Goal: Task Accomplishment & Management: Use online tool/utility

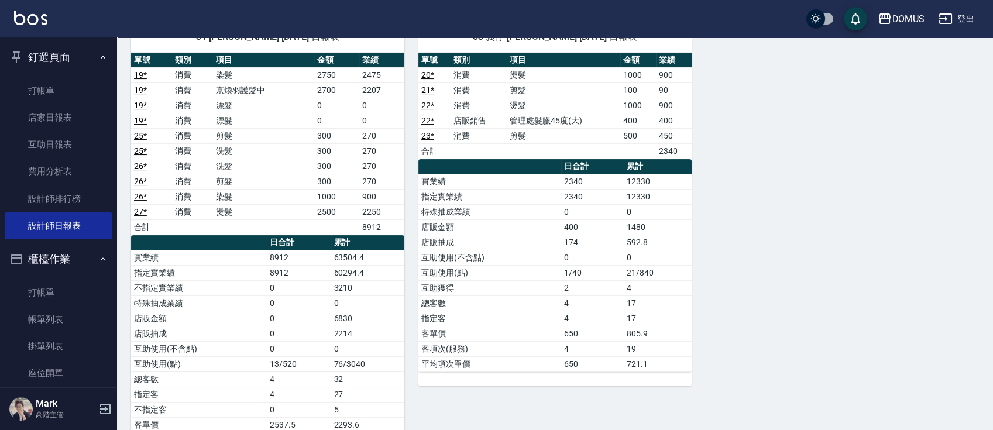
scroll to position [946, 0]
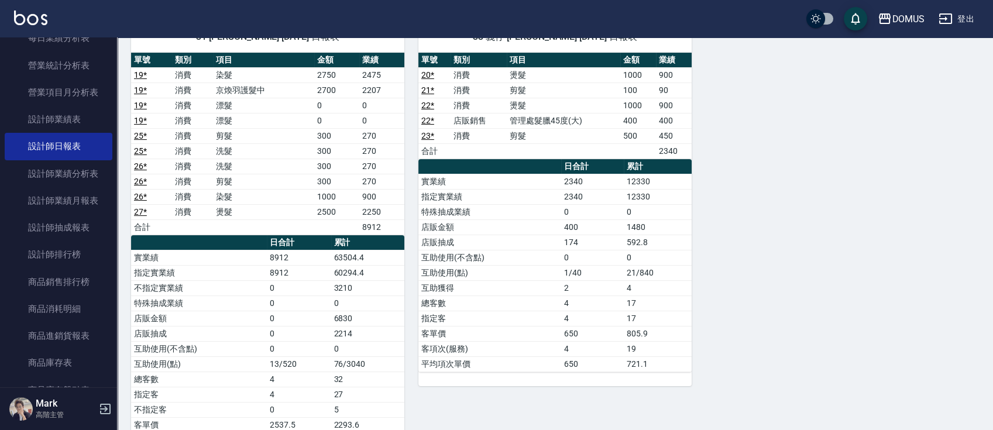
click at [530, 161] on th "a dense table" at bounding box center [489, 166] width 143 height 15
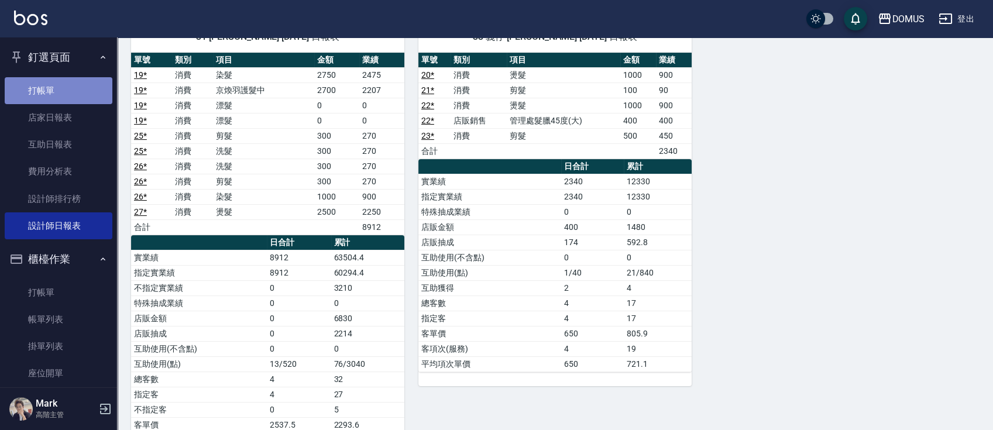
click at [70, 97] on link "打帳單" at bounding box center [59, 90] width 108 height 27
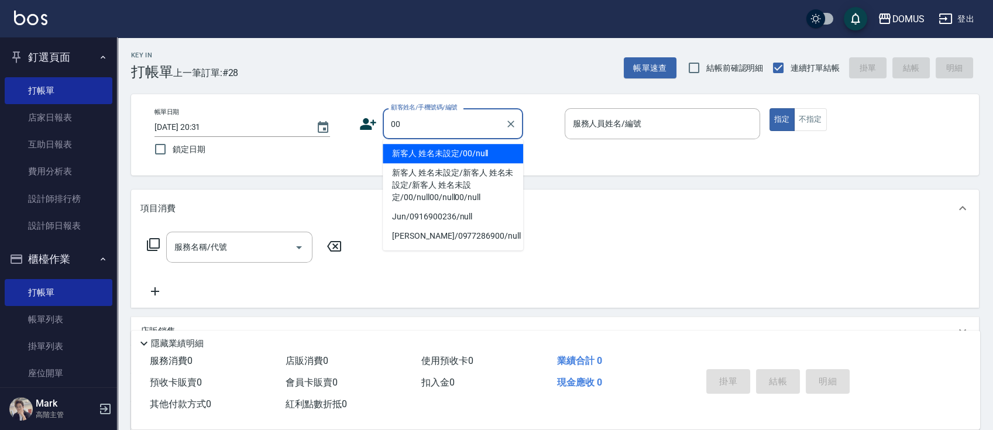
type input "新客人 姓名未設定/00/null"
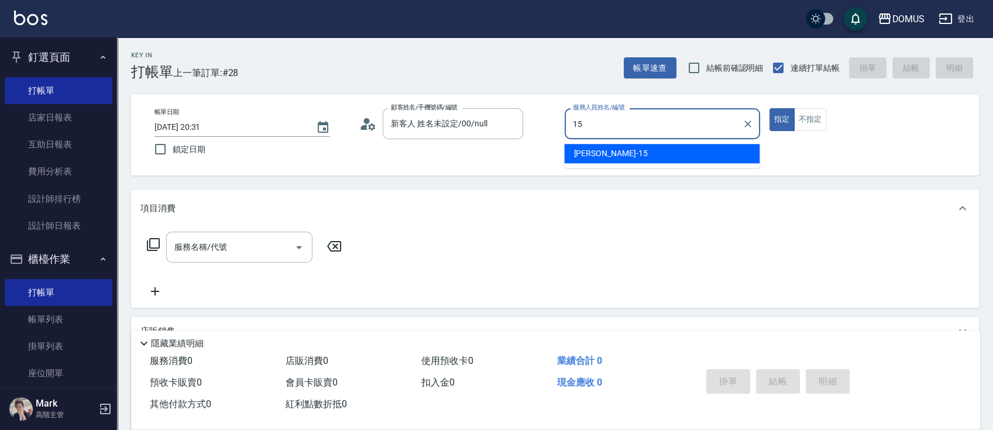
type input "[PERSON_NAME]-15"
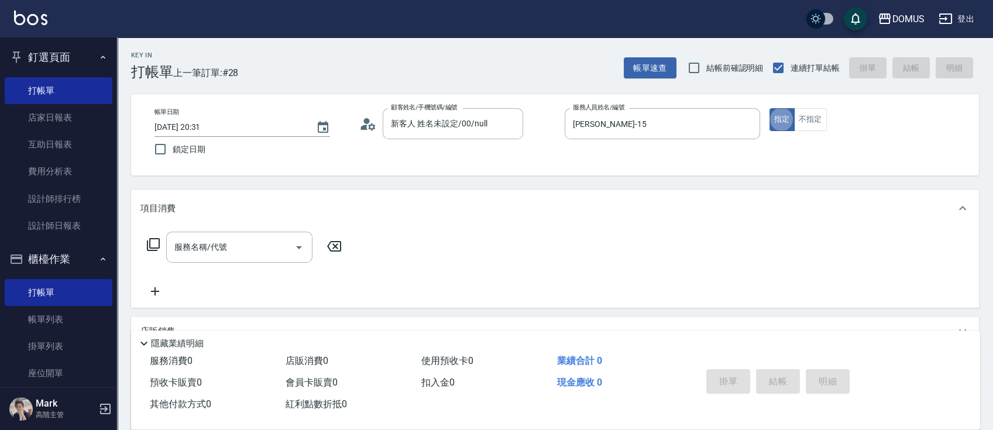
type button "true"
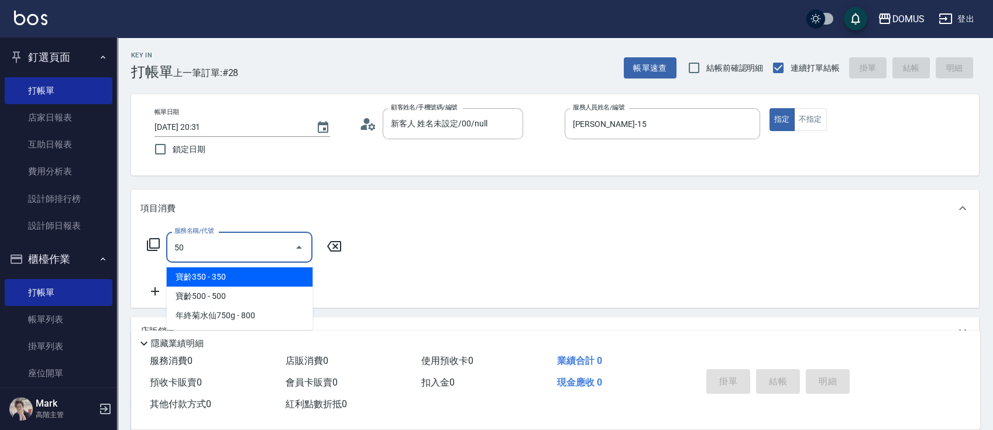
type input "5"
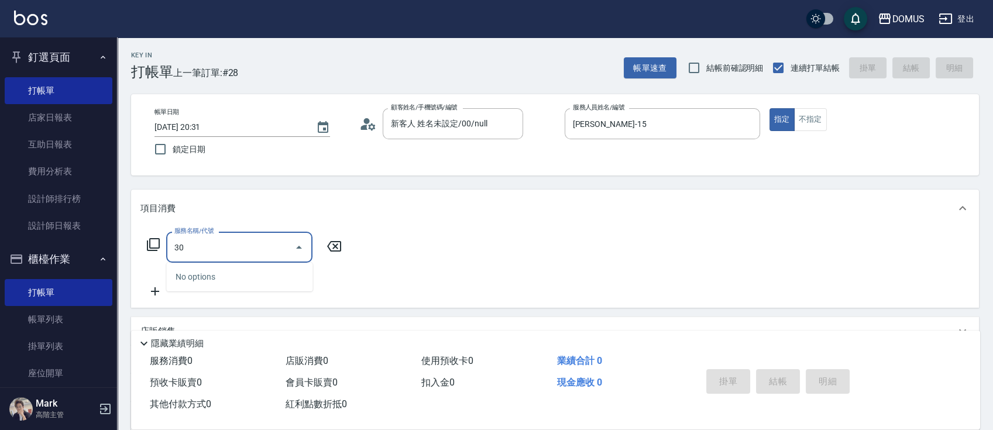
type input "301"
type input "150"
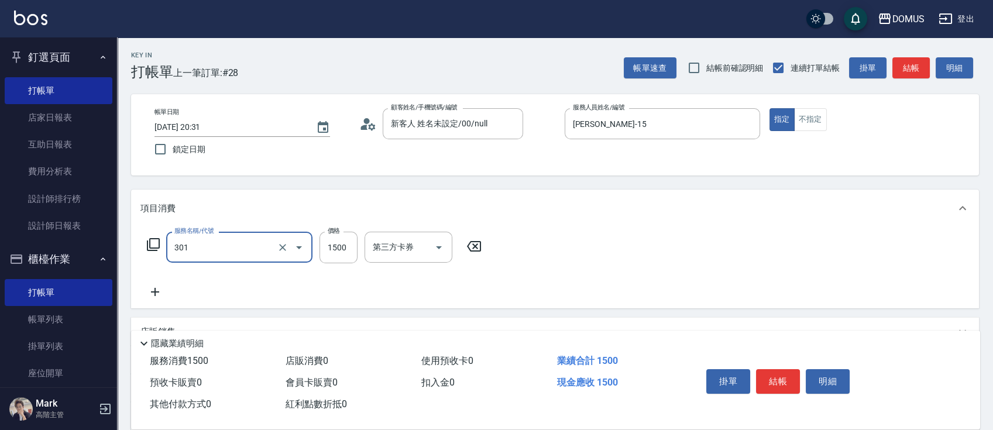
type input "燙髮(301)"
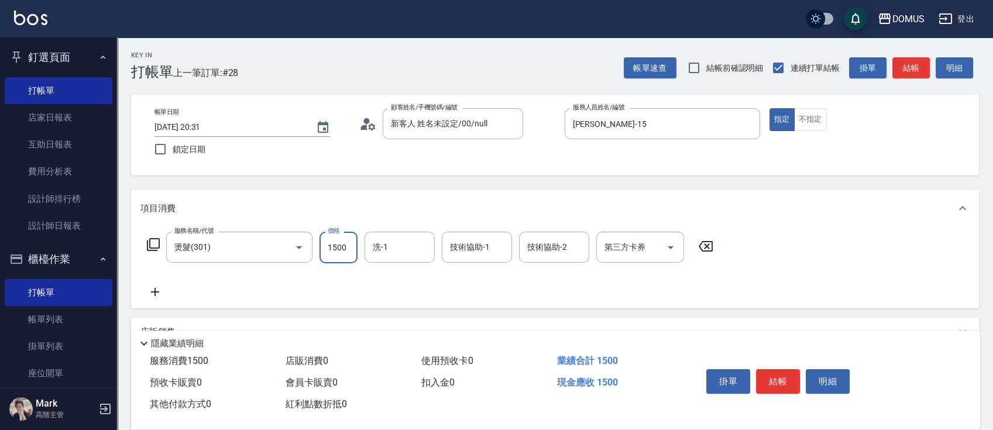
type input "0"
type input "11"
type input "10"
type input "110"
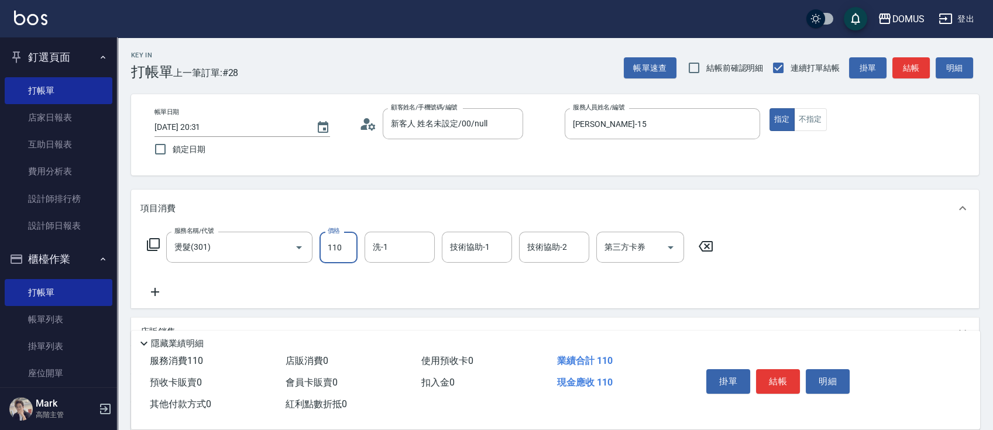
type input "1100"
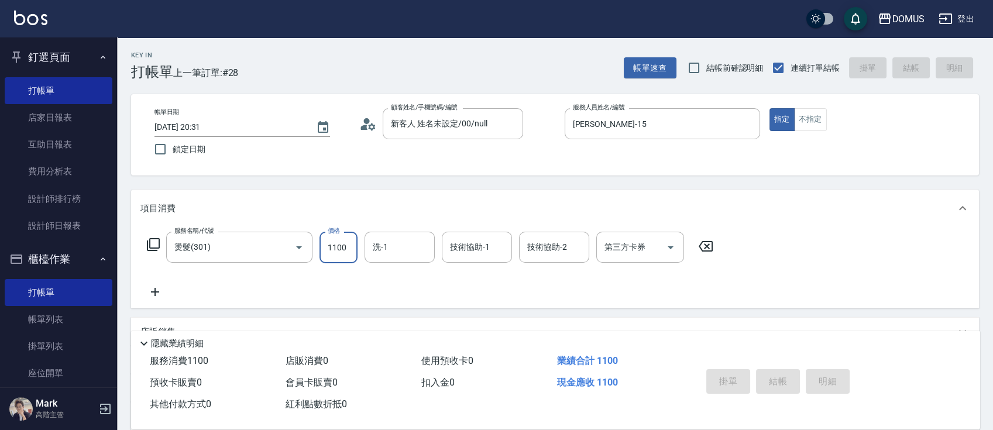
type input "0"
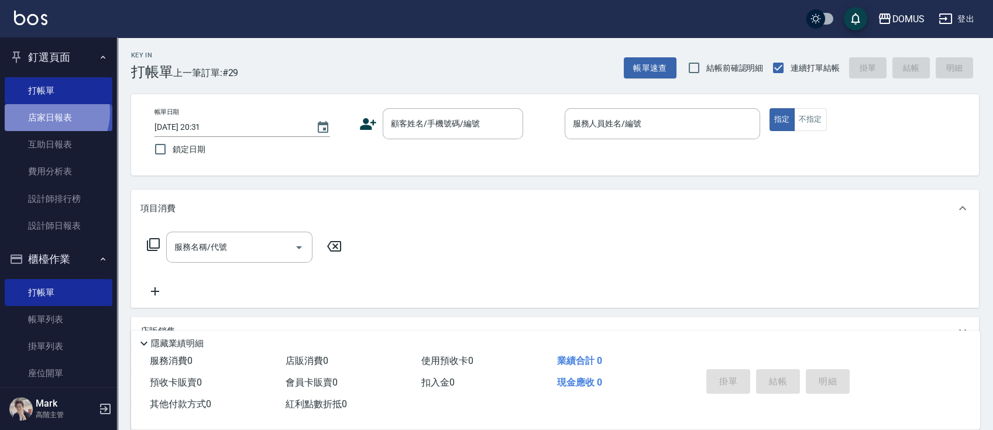
click at [46, 112] on link "店家日報表" at bounding box center [59, 117] width 108 height 27
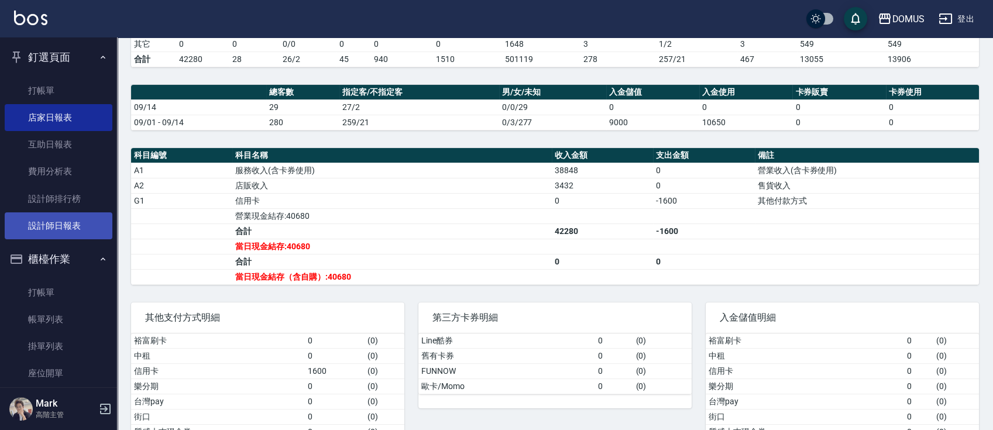
click at [52, 232] on link "設計師日報表" at bounding box center [59, 225] width 108 height 27
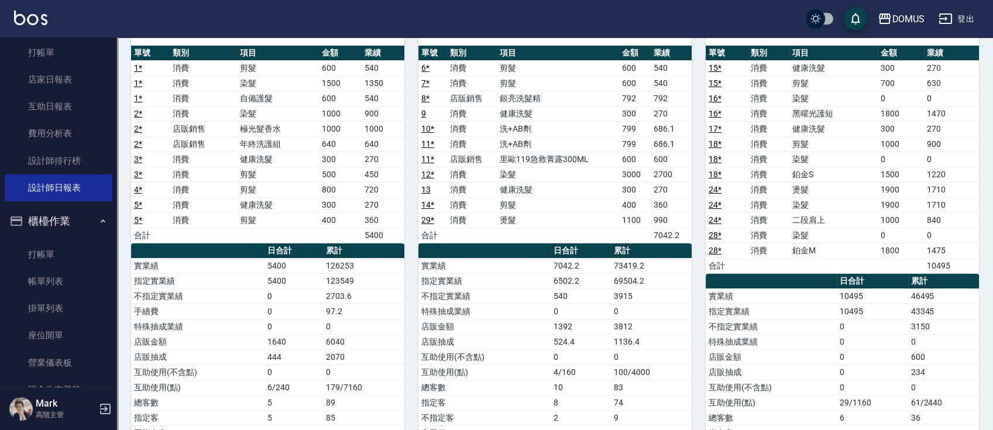
scroll to position [50, 0]
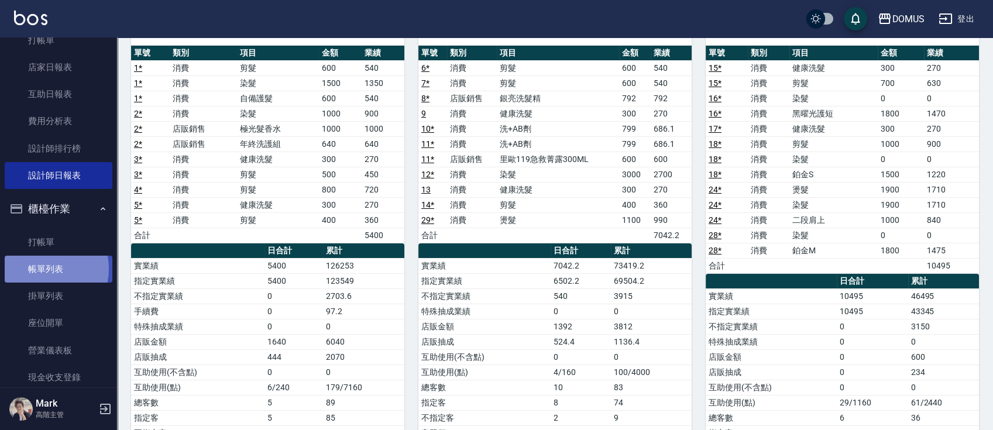
click at [42, 269] on link "帳單列表" at bounding box center [59, 269] width 108 height 27
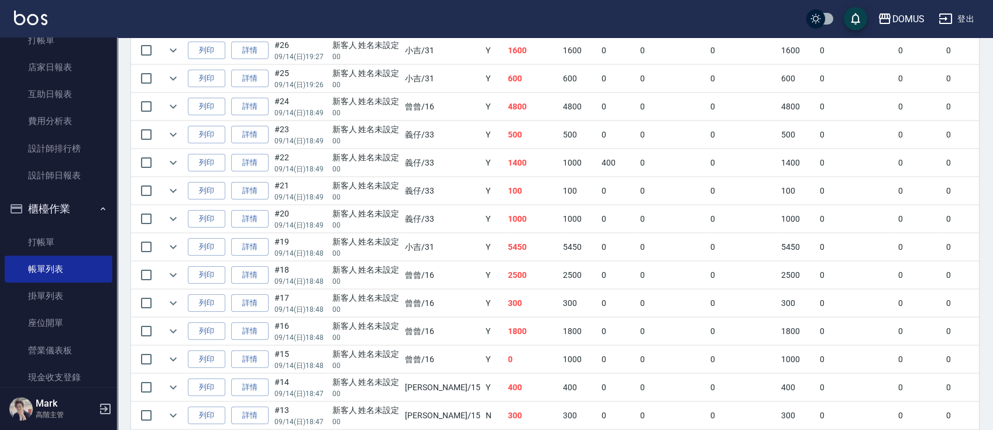
scroll to position [407, 0]
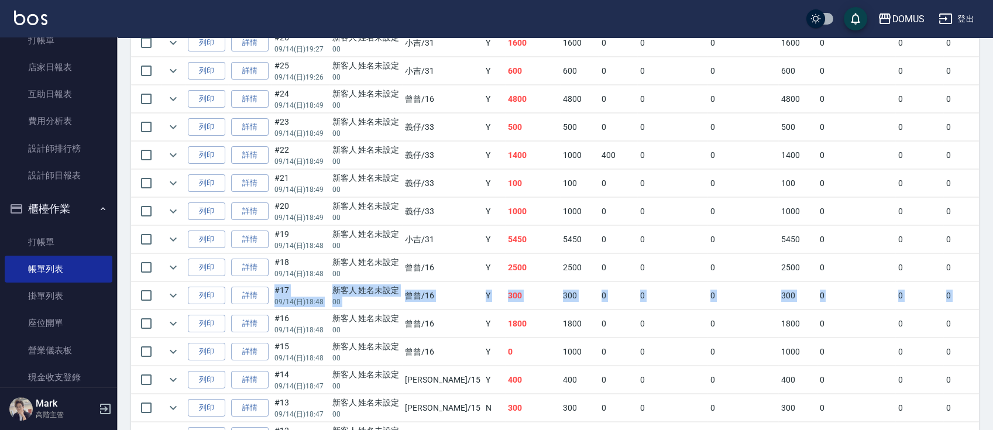
drag, startPoint x: 981, startPoint y: 252, endPoint x: 977, endPoint y: 303, distance: 51.1
click at [974, 301] on div "ORDERS 帳單列表 新開單 [DATE] [DATE] [DATE] [DATE] 設計師編號/姓名 設計師編號/姓名 顧客編號/姓名 顧客編號/姓名 其…" at bounding box center [555, 217] width 876 height 1175
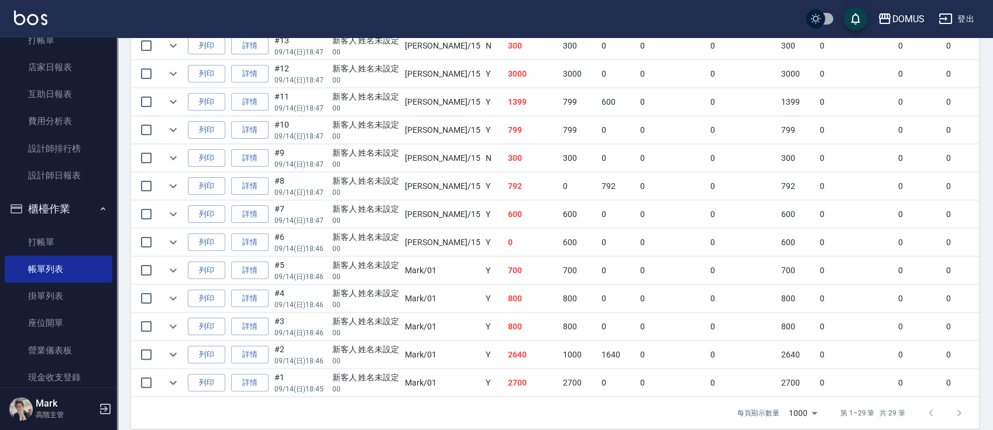
scroll to position [776, 0]
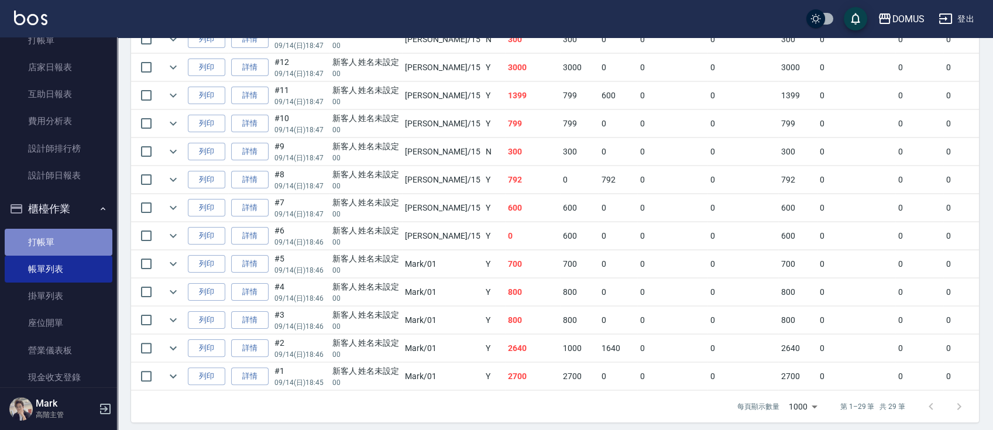
click at [76, 237] on link "打帳單" at bounding box center [59, 242] width 108 height 27
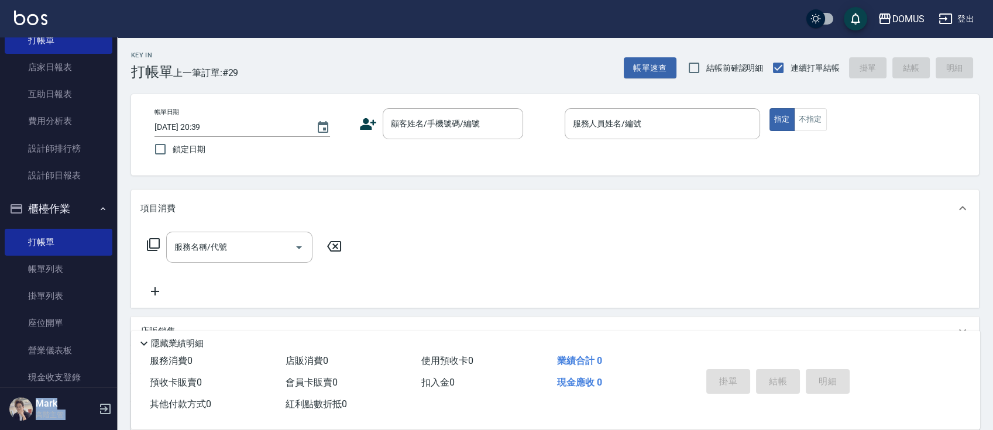
drag, startPoint x: 117, startPoint y: 64, endPoint x: 119, endPoint y: 46, distance: 18.9
click at [119, 46] on div "DOMUS 登出 釘選頁面 打帳單 店家日報表 互助日報表 費用分析表 設計師排行榜 設計師日報表 櫃檯作業 打帳單 帳單列表 掛單列表 座位開單 營業儀表板…" at bounding box center [496, 298] width 993 height 596
click at [82, 68] on link "店家日報表" at bounding box center [59, 67] width 108 height 27
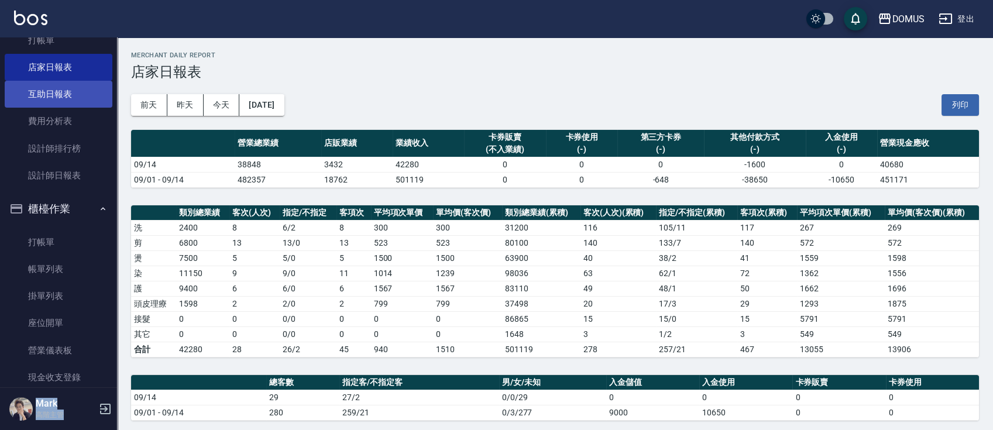
click at [72, 93] on link "互助日報表" at bounding box center [59, 94] width 108 height 27
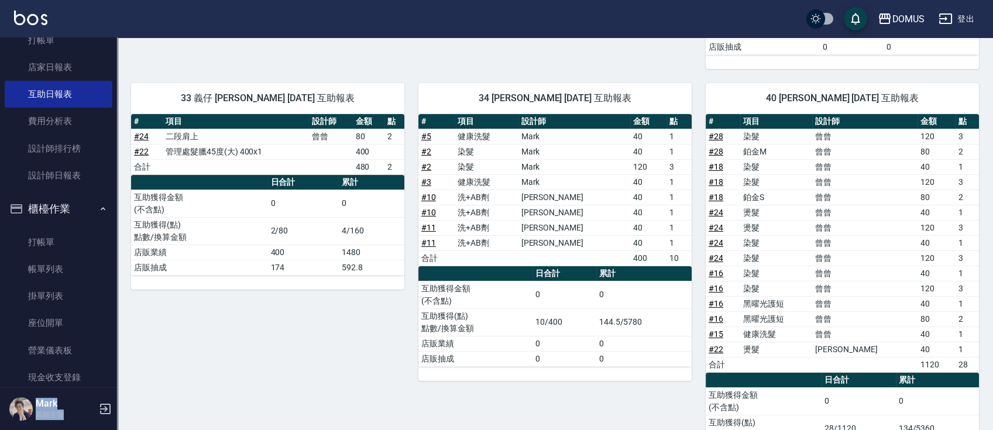
scroll to position [423, 0]
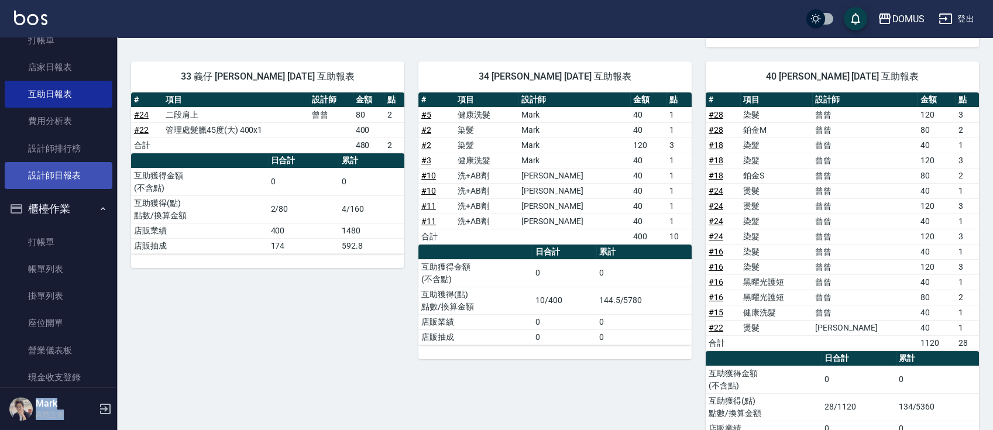
click at [86, 172] on link "設計師日報表" at bounding box center [59, 175] width 108 height 27
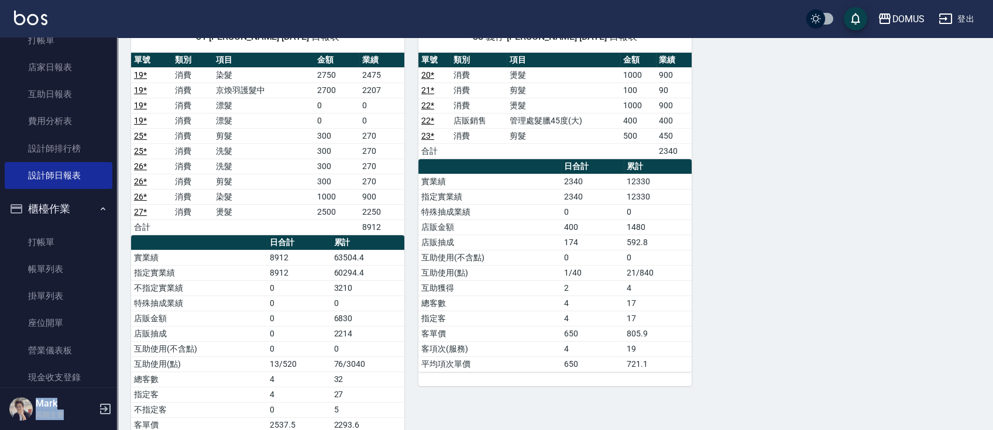
scroll to position [600, 0]
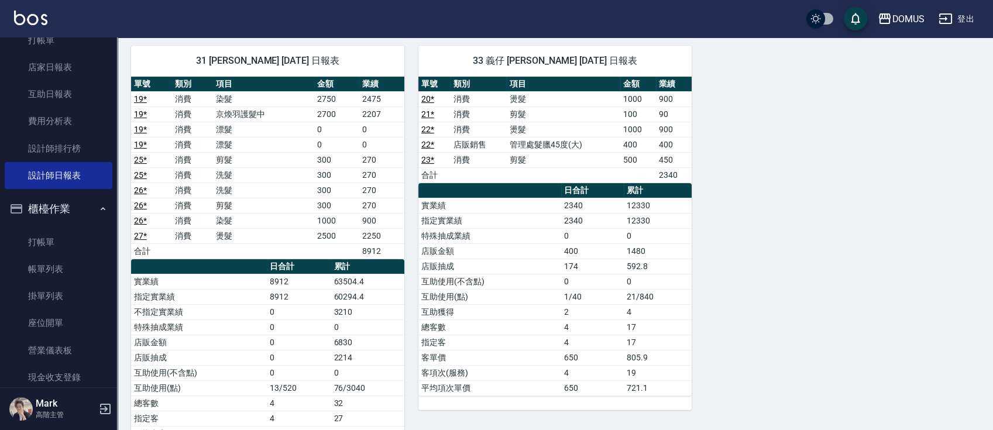
click at [690, 420] on div "33 義仔 [PERSON_NAME] [DATE] 日報表 單號 類別 項目 金額 業績 20 * 消費 燙髮 1000 900 21 * 消費 剪髮 10…" at bounding box center [547, 267] width 287 height 470
